Goal: Find specific page/section: Find specific page/section

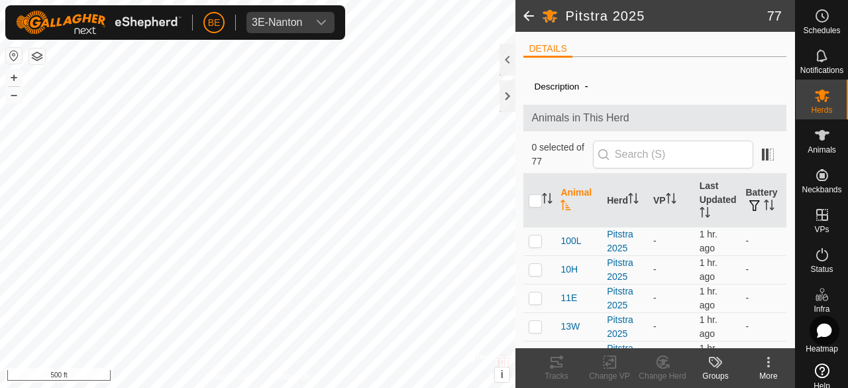
scroll to position [861, 0]
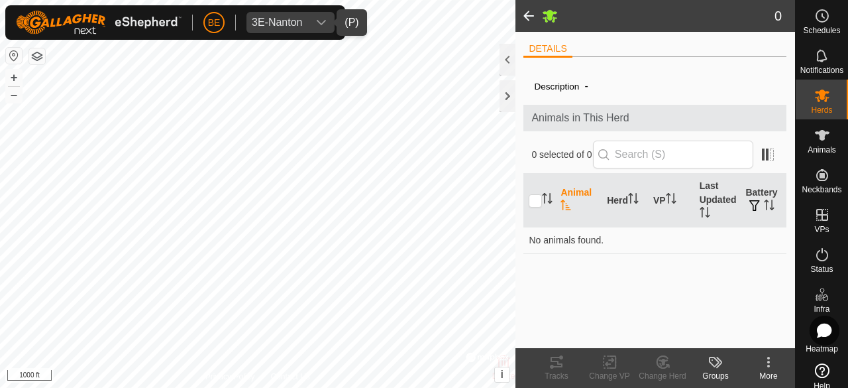
click at [302, 28] on span "3E-Nanton" at bounding box center [277, 22] width 62 height 21
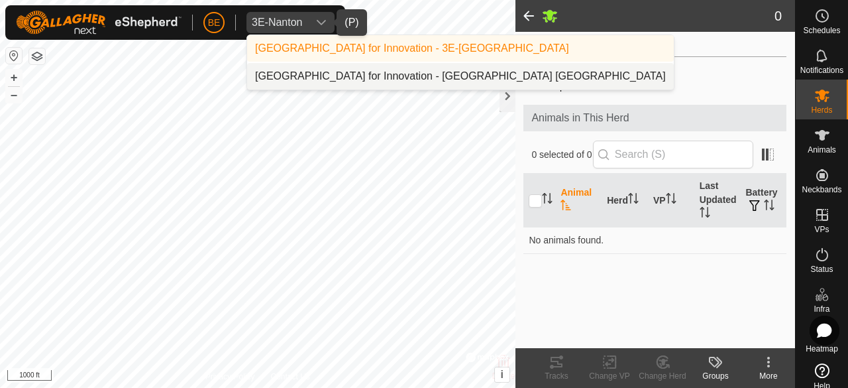
click at [342, 76] on li "Olds College Centre for Innovation - Olds College Alberta" at bounding box center [460, 76] width 427 height 26
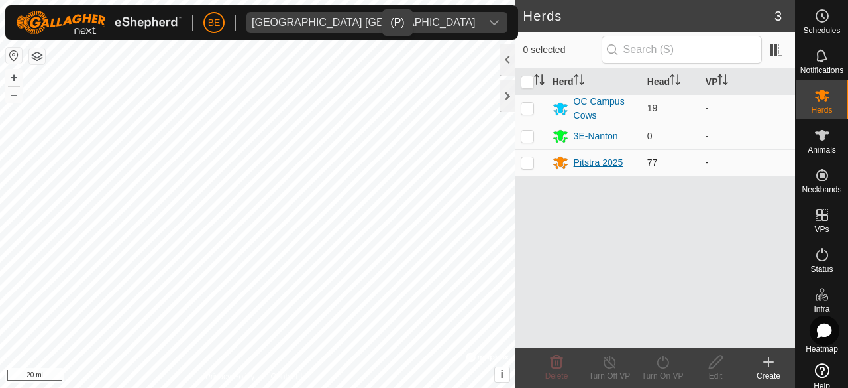
click at [602, 158] on div "Pitstra 2025" at bounding box center [599, 163] width 50 height 14
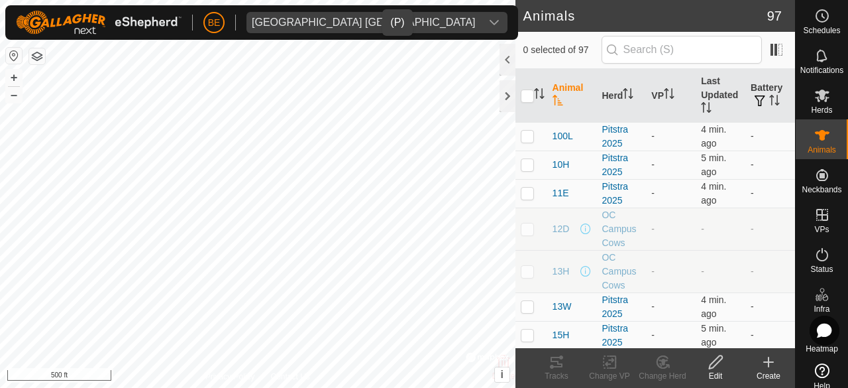
checkbox input "true"
